Goal: Obtain resource: Download file/media

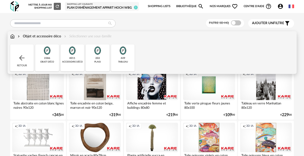
click at [46, 61] on div "objet déco" at bounding box center [47, 61] width 14 height 3
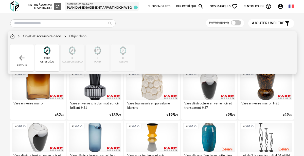
click at [27, 34] on div "Objet et accessoire déco" at bounding box center [39, 36] width 44 height 5
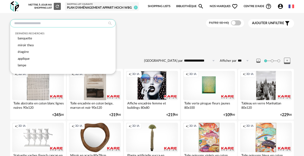
click at [41, 25] on input "text" at bounding box center [63, 23] width 106 height 8
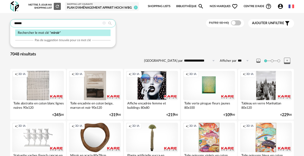
type input "******"
type input "**********"
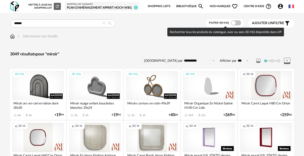
click at [238, 21] on span at bounding box center [236, 22] width 10 height 5
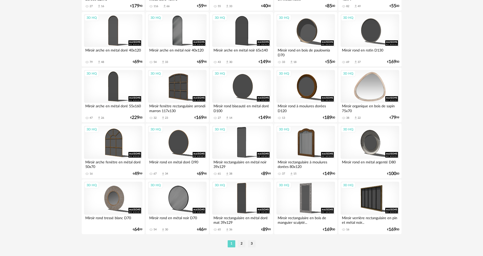
scroll to position [968, 0]
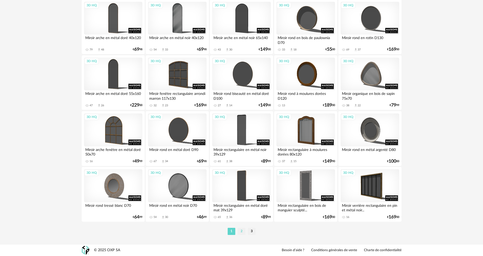
click at [241, 156] on li "2" at bounding box center [242, 231] width 8 height 7
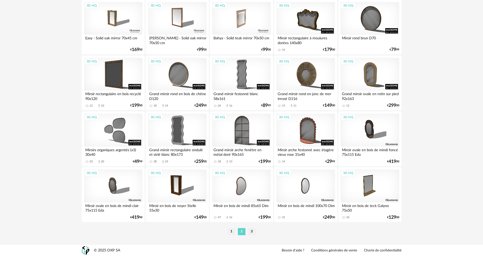
scroll to position [968, 0]
click at [255, 156] on li "3" at bounding box center [252, 231] width 8 height 7
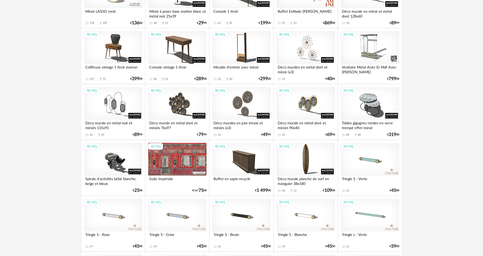
scroll to position [152, 0]
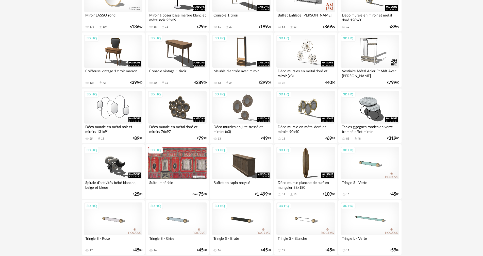
click at [118, 107] on div "3D HQ" at bounding box center [113, 107] width 58 height 33
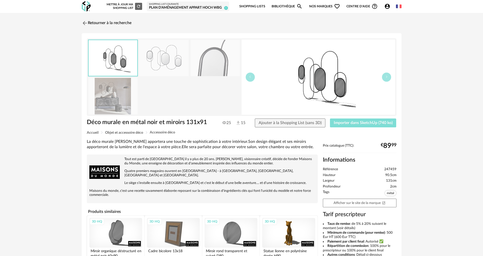
click at [304, 121] on span "Importer dans SketchUp (740 ko)" at bounding box center [363, 123] width 59 height 4
click at [154, 58] on img at bounding box center [163, 58] width 49 height 36
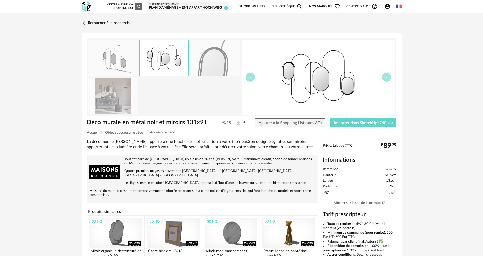
click at [109, 96] on img at bounding box center [112, 96] width 49 height 36
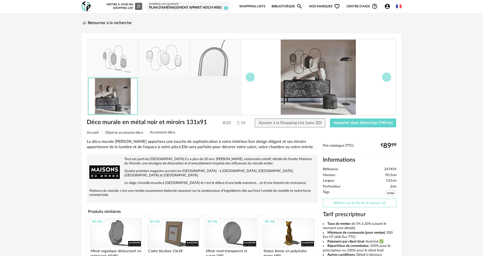
click at [304, 156] on link "Afficher sur le site de la marque Open In New icon" at bounding box center [360, 203] width 74 height 9
click at [97, 22] on link "Retourner à la recherche" at bounding box center [107, 23] width 50 height 11
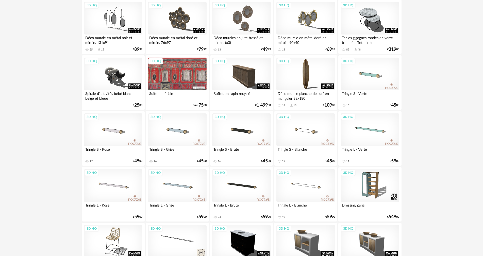
scroll to position [432, 0]
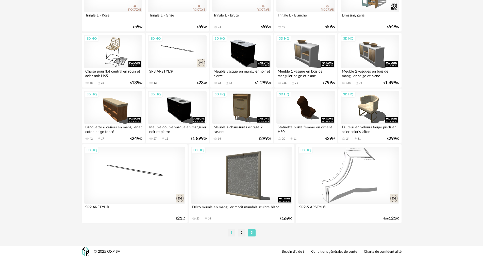
click at [232, 156] on li "1" at bounding box center [232, 232] width 8 height 7
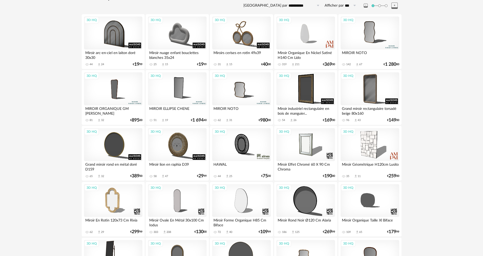
scroll to position [76, 0]
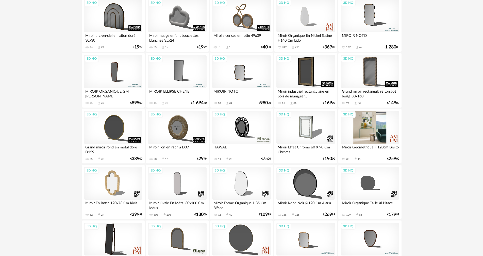
click at [304, 136] on div "3D HQ" at bounding box center [370, 127] width 58 height 33
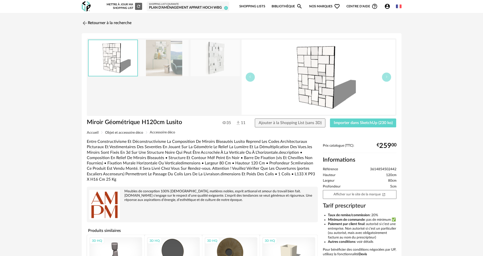
click at [159, 60] on img at bounding box center [163, 58] width 49 height 36
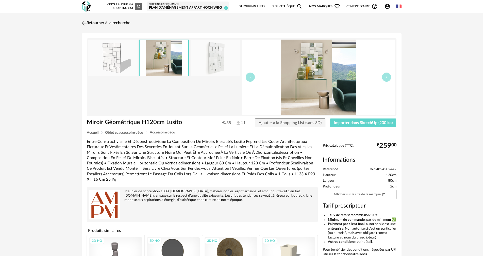
click at [88, 22] on link "Retourner à la recherche" at bounding box center [105, 23] width 50 height 11
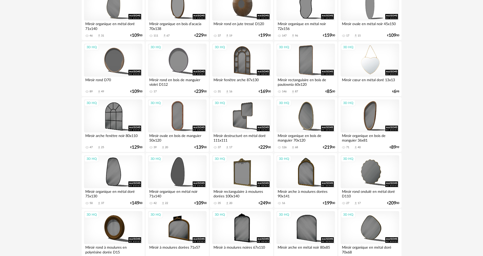
scroll to position [432, 0]
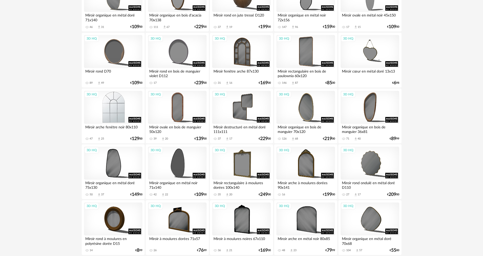
click at [119, 109] on div "3D HQ" at bounding box center [113, 107] width 58 height 33
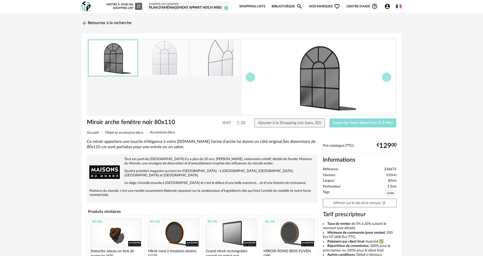
click at [304, 124] on span "Importer dans SketchUp (1,9 Mo)" at bounding box center [362, 123] width 59 height 4
drag, startPoint x: 91, startPoint y: 23, endPoint x: 95, endPoint y: 27, distance: 5.2
click at [91, 23] on link "Retourner à la recherche" at bounding box center [105, 23] width 50 height 11
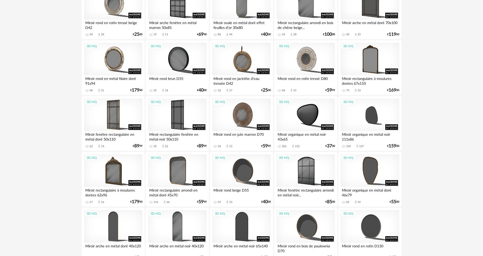
scroll to position [762, 0]
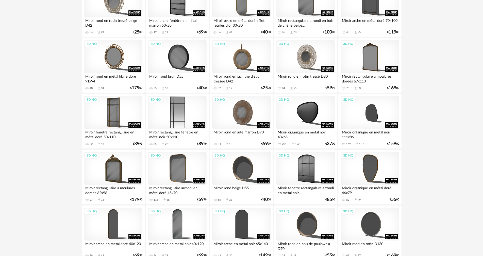
click at [178, 121] on div "3D HQ" at bounding box center [177, 112] width 58 height 33
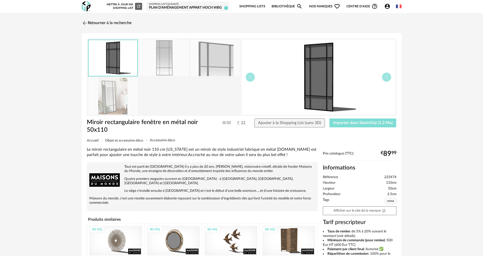
click at [304, 123] on span "Importer dans SketchUp (1,2 Mo)" at bounding box center [362, 123] width 59 height 4
click at [88, 21] on img at bounding box center [83, 22] width 7 height 7
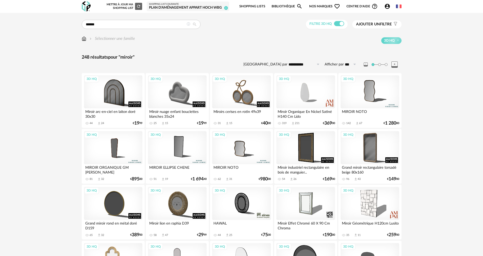
click at [85, 39] on img at bounding box center [84, 39] width 5 height 6
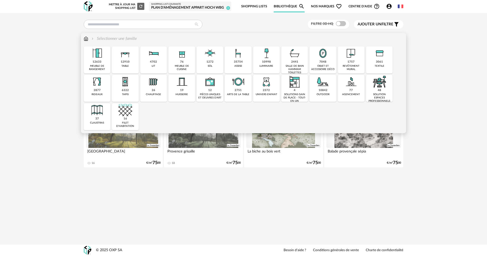
click at [317, 60] on img at bounding box center [323, 53] width 14 height 14
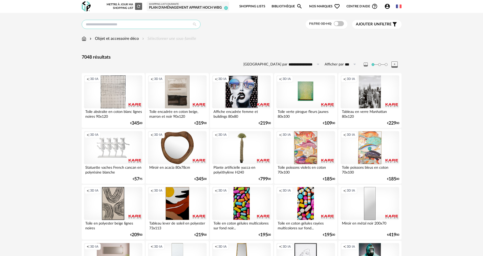
click at [120, 26] on input "text" at bounding box center [141, 24] width 119 height 9
type input "****"
type input "**********"
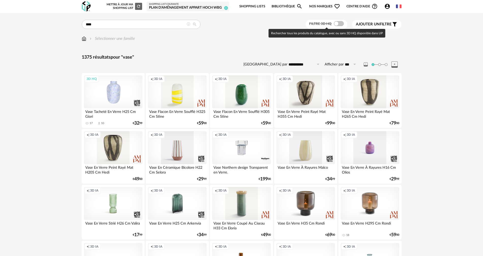
click at [338, 23] on span at bounding box center [339, 23] width 10 height 5
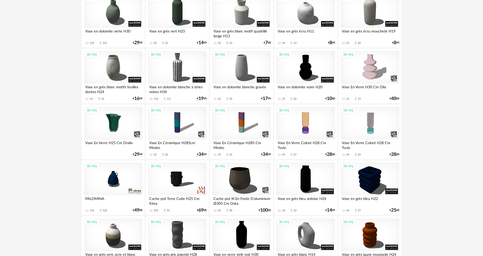
scroll to position [178, 0]
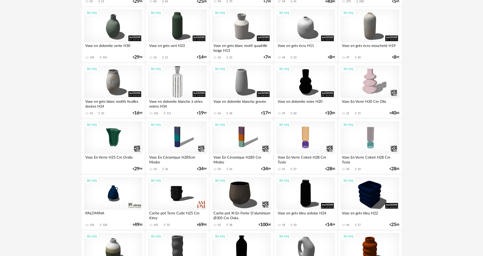
click at [178, 87] on div "3D HQ" at bounding box center [177, 81] width 58 height 33
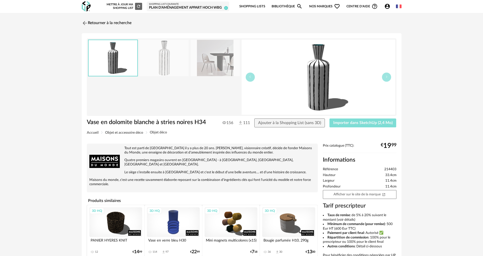
click at [357, 122] on span "Importer dans SketchUp (2,4 Mo)" at bounding box center [362, 123] width 59 height 4
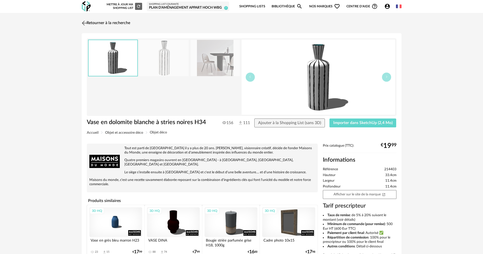
click at [87, 22] on img at bounding box center [83, 22] width 7 height 7
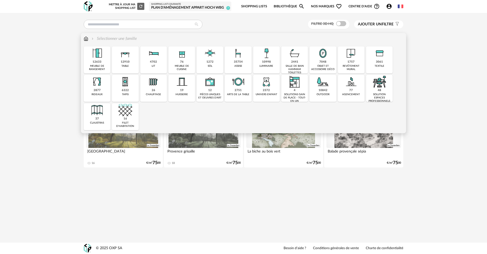
click at [379, 66] on div "textile" at bounding box center [380, 65] width 10 height 3
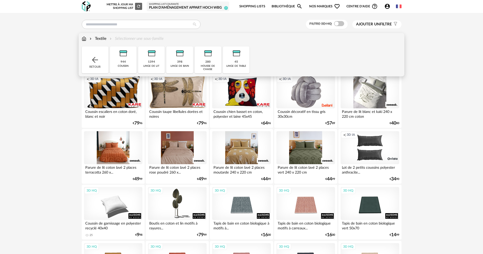
click at [102, 39] on div "Textile" at bounding box center [98, 39] width 18 height 6
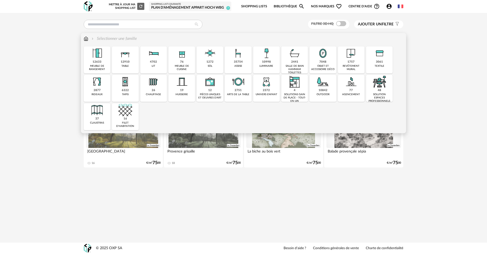
click at [128, 91] on div "6322" at bounding box center [125, 91] width 7 height 4
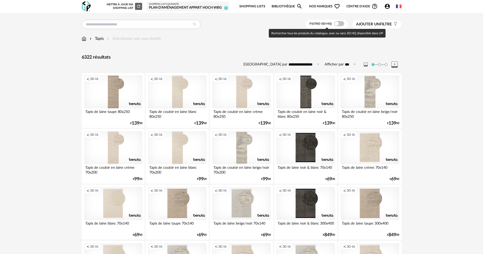
click at [337, 23] on span at bounding box center [339, 23] width 10 height 5
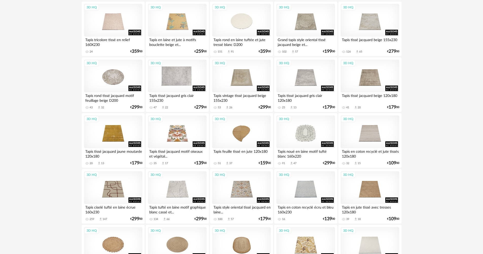
scroll to position [305, 0]
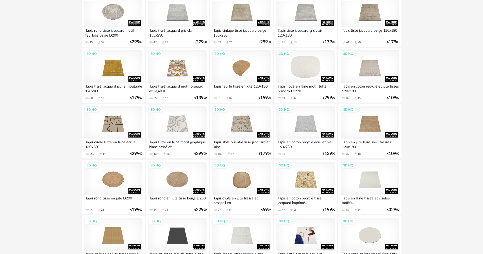
click at [301, 73] on div "3D HQ" at bounding box center [305, 66] width 58 height 33
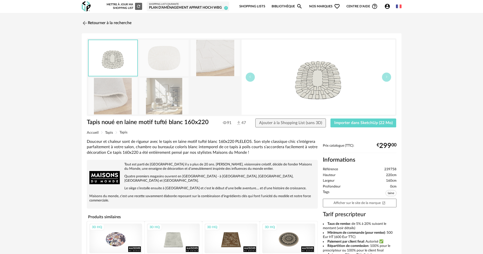
click at [168, 103] on img at bounding box center [163, 96] width 49 height 36
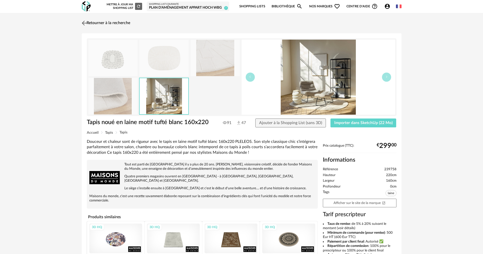
click at [86, 22] on img at bounding box center [83, 22] width 7 height 7
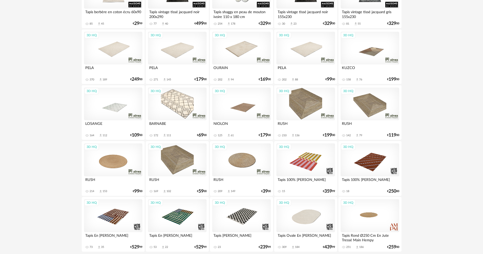
scroll to position [970, 0]
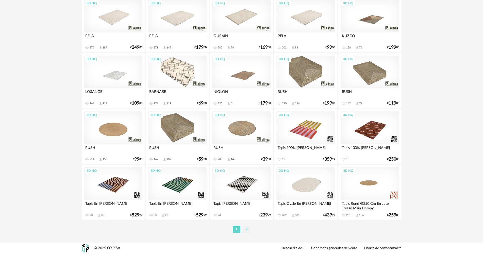
click at [246, 229] on li "2" at bounding box center [247, 229] width 8 height 7
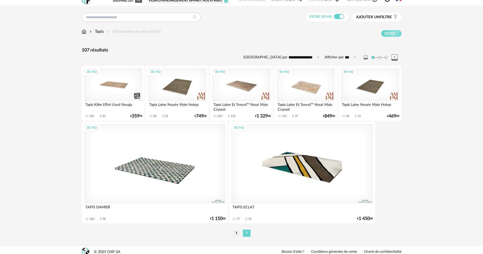
scroll to position [11, 0]
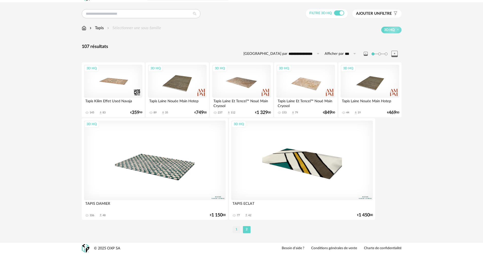
click at [237, 229] on li "1" at bounding box center [237, 229] width 8 height 7
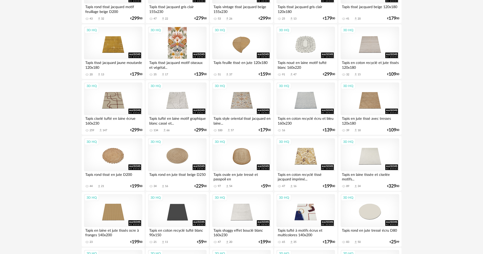
scroll to position [330, 0]
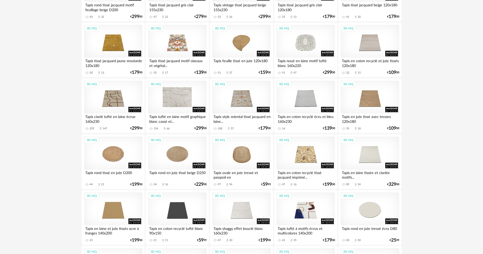
click at [175, 101] on div "3D HQ" at bounding box center [177, 97] width 58 height 33
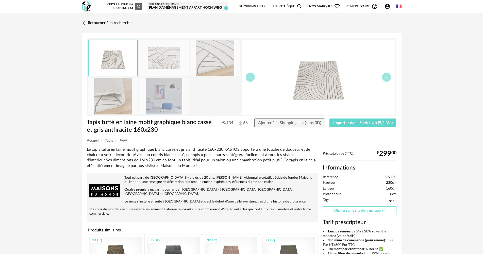
click at [365, 212] on link "Afficher sur le site de la marque Open In New icon" at bounding box center [360, 210] width 74 height 9
click at [343, 123] on span "Importer dans SketchUp (9,2 Mo)" at bounding box center [362, 123] width 59 height 4
